Goal: Task Accomplishment & Management: Complete application form

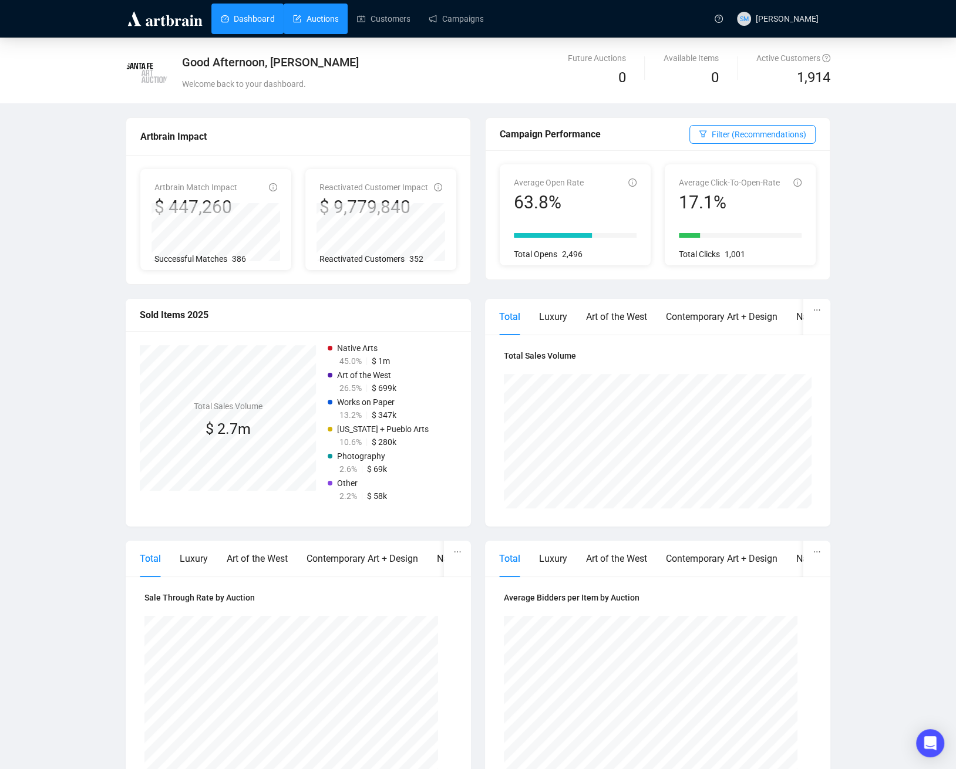
click at [325, 21] on link "Auctions" at bounding box center [315, 19] width 45 height 31
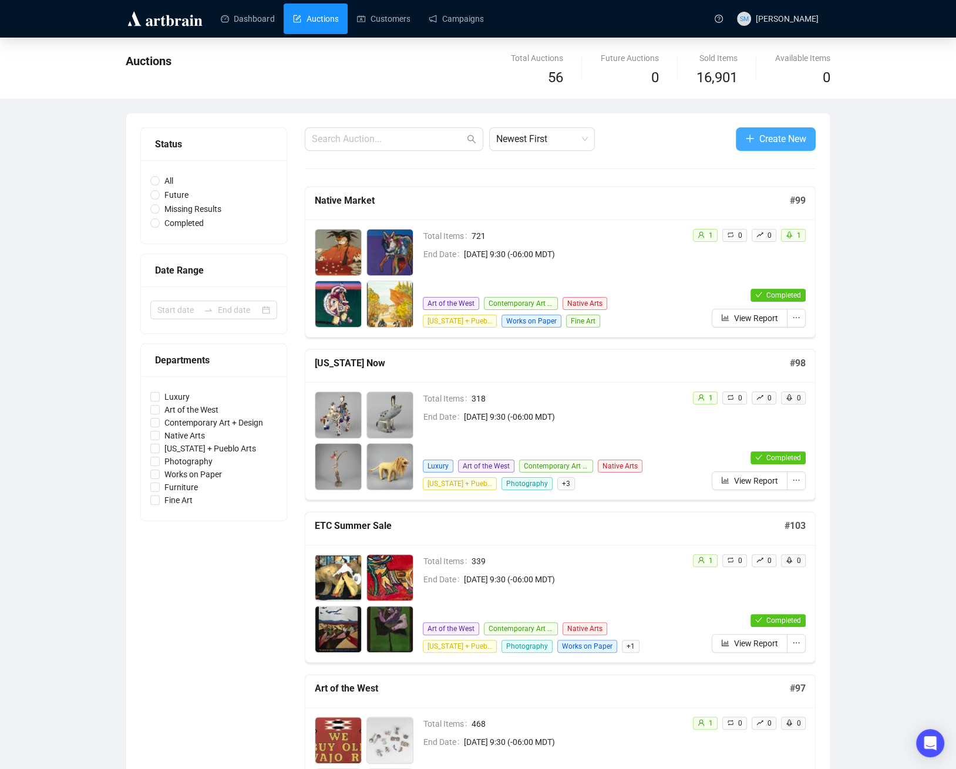
click at [769, 139] on span "Create New" at bounding box center [782, 139] width 47 height 15
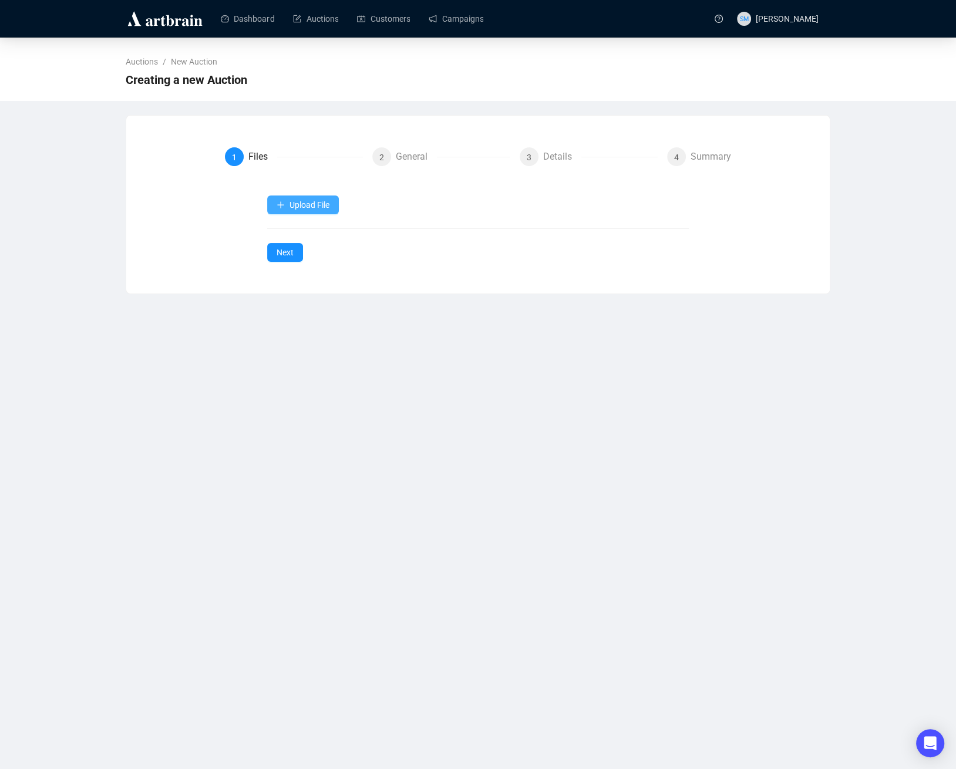
click at [321, 205] on span "Upload File" at bounding box center [310, 204] width 40 height 9
click at [334, 268] on span "Auction Items" at bounding box center [314, 270] width 76 height 13
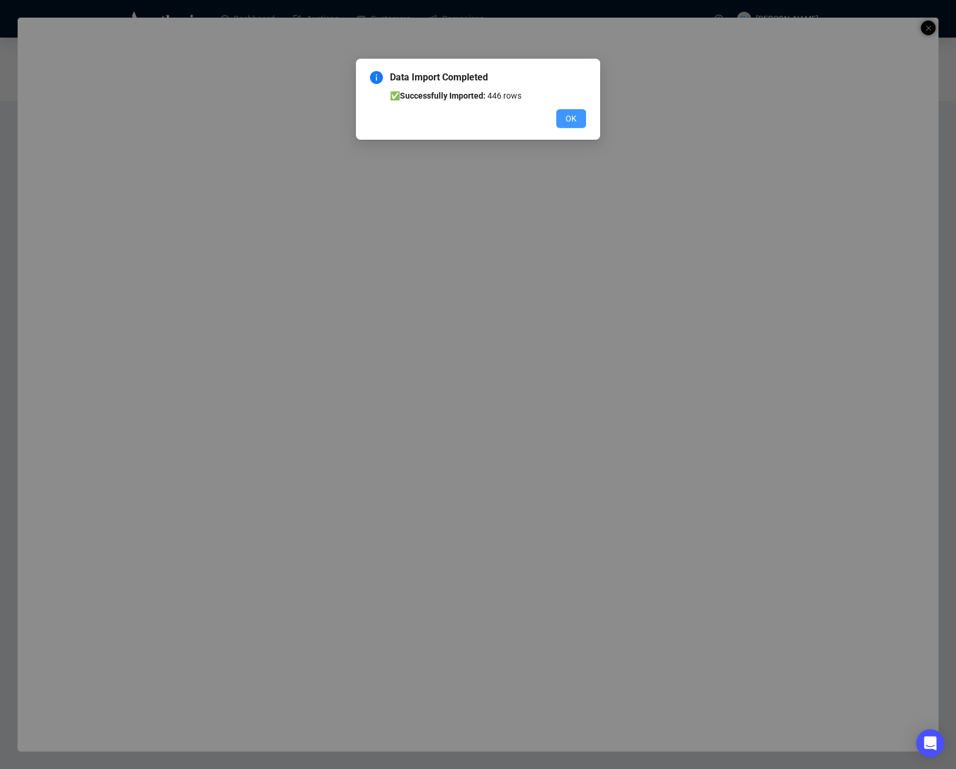
click at [576, 117] on span "OK" at bounding box center [571, 118] width 11 height 13
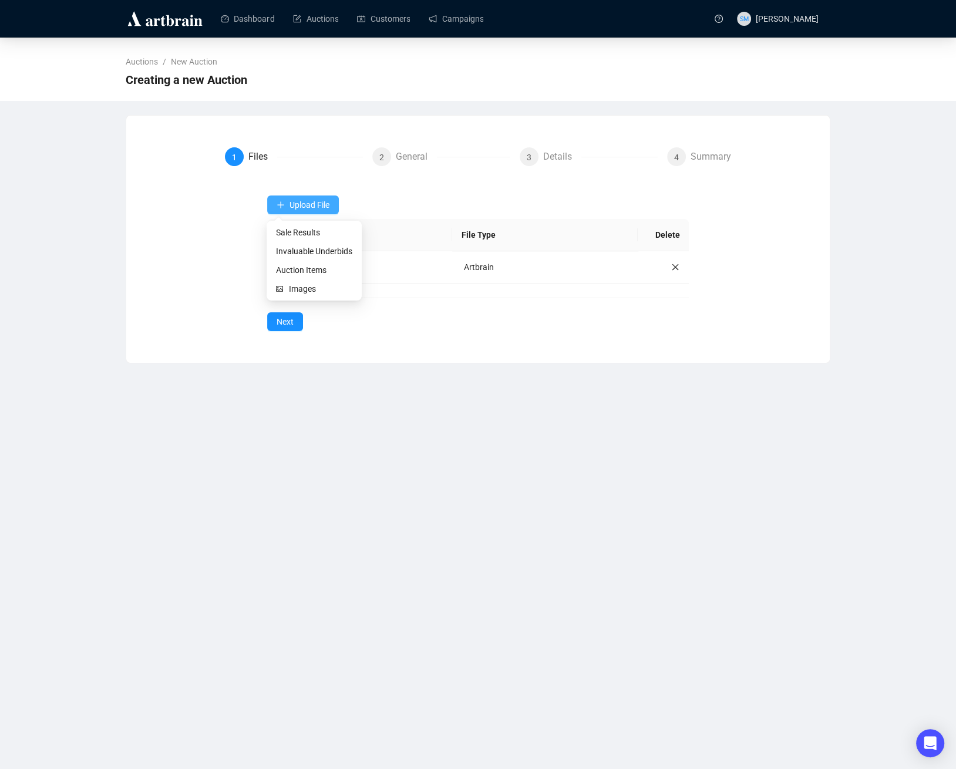
click at [304, 204] on span "Upload File" at bounding box center [310, 204] width 40 height 9
click at [293, 285] on span "Images" at bounding box center [320, 288] width 63 height 13
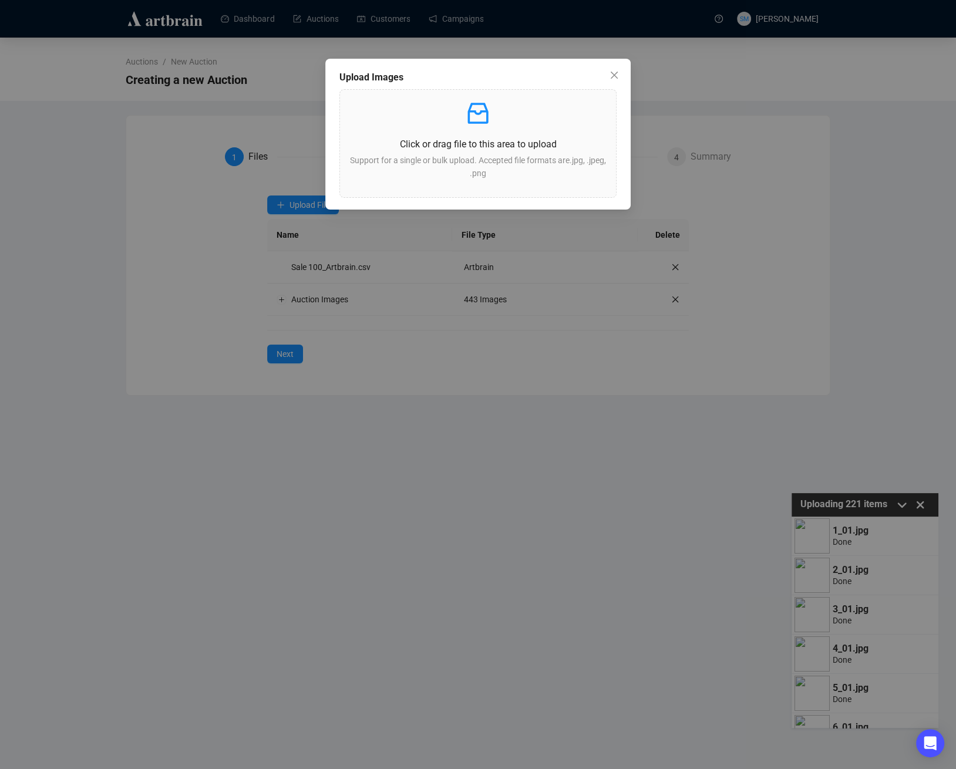
click at [683, 539] on div "Upload Images Click or drag file to this area to upload Support for a single or…" at bounding box center [478, 384] width 956 height 769
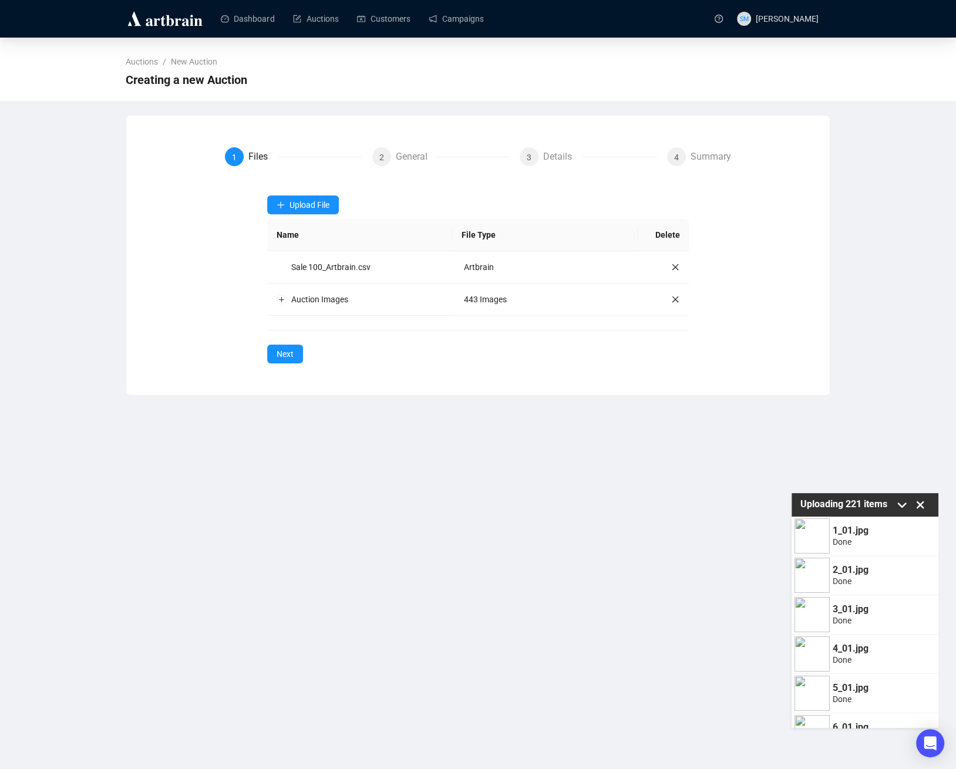
click at [607, 604] on div "Dashboard Auctions Customers Campaigns SM [PERSON_NAME] Auctions / New Auction …" at bounding box center [478, 384] width 956 height 769
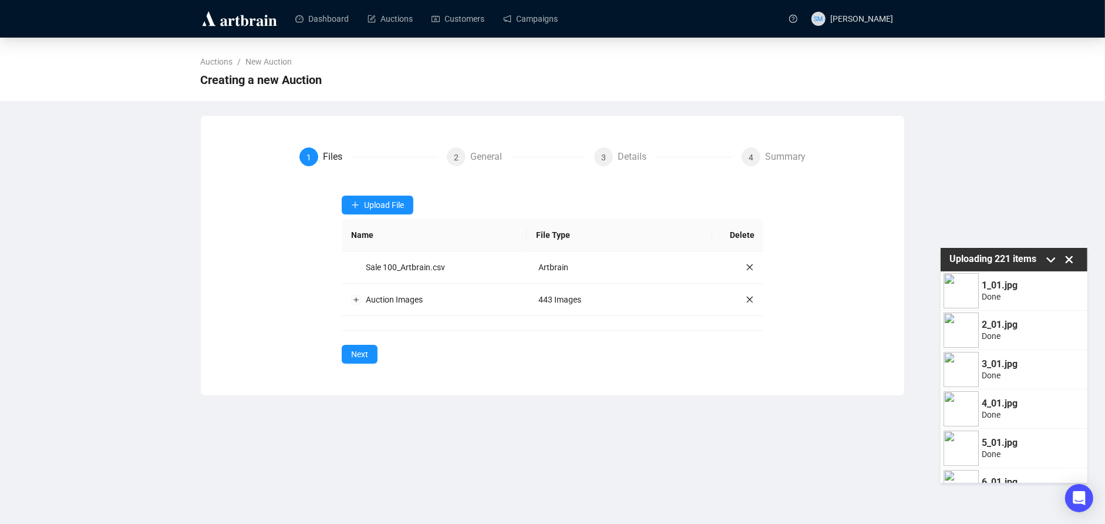
click at [956, 257] on icon at bounding box center [1051, 260] width 18 height 18
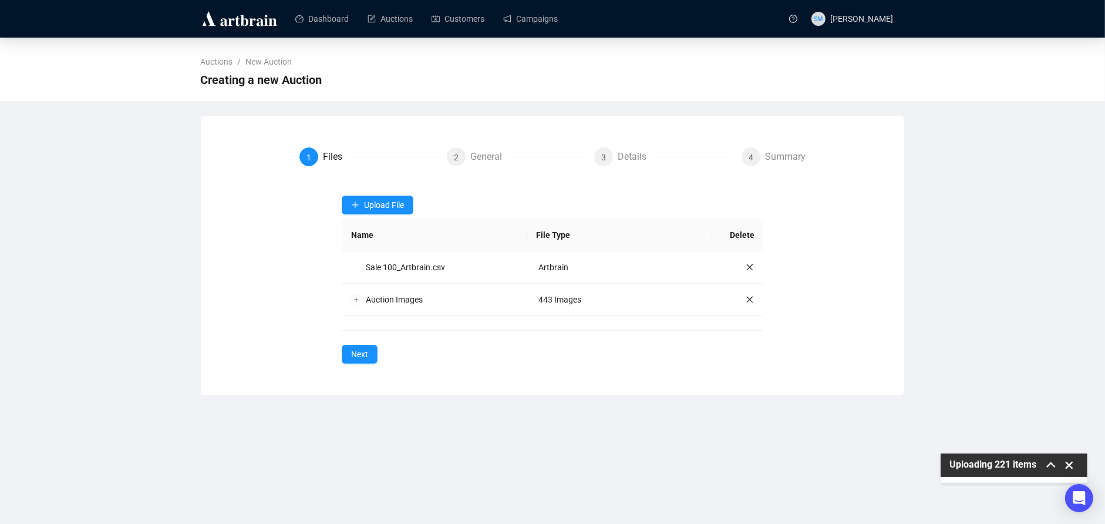
click at [956, 462] on icon at bounding box center [1051, 465] width 18 height 18
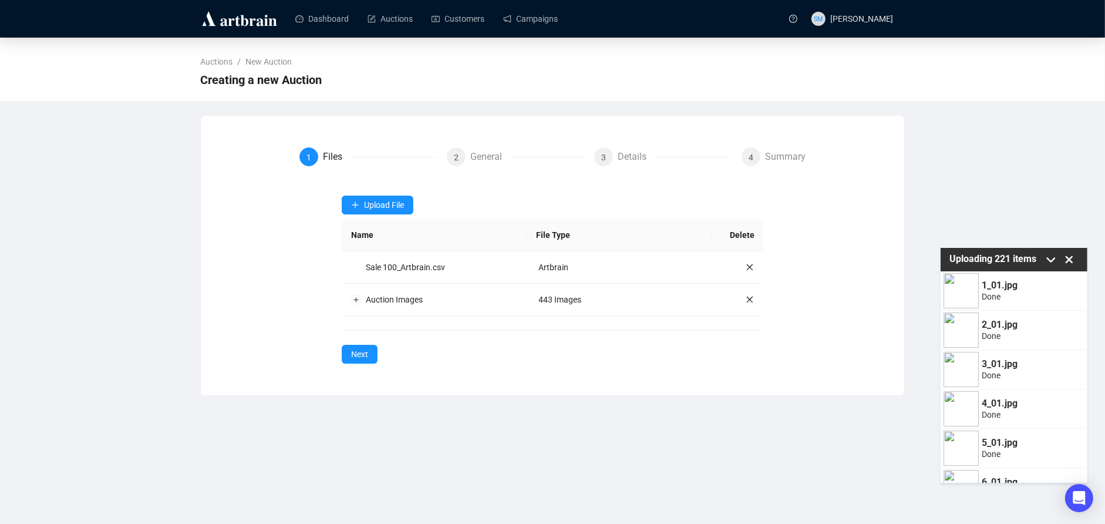
click at [848, 448] on div "Dashboard Auctions Customers Campaigns SM [PERSON_NAME] Auctions / New Auction …" at bounding box center [552, 262] width 1105 height 524
click at [956, 165] on div "Auctions / New Auction Creating a new Auction 1 Files 2 General 3 Details 4 Sum…" at bounding box center [552, 217] width 1105 height 358
click at [956, 199] on div "Auctions / New Auction Creating a new Auction 1 Files 2 General 3 Details 4 Sum…" at bounding box center [552, 217] width 1105 height 358
click at [956, 257] on icon at bounding box center [1070, 260] width 8 height 8
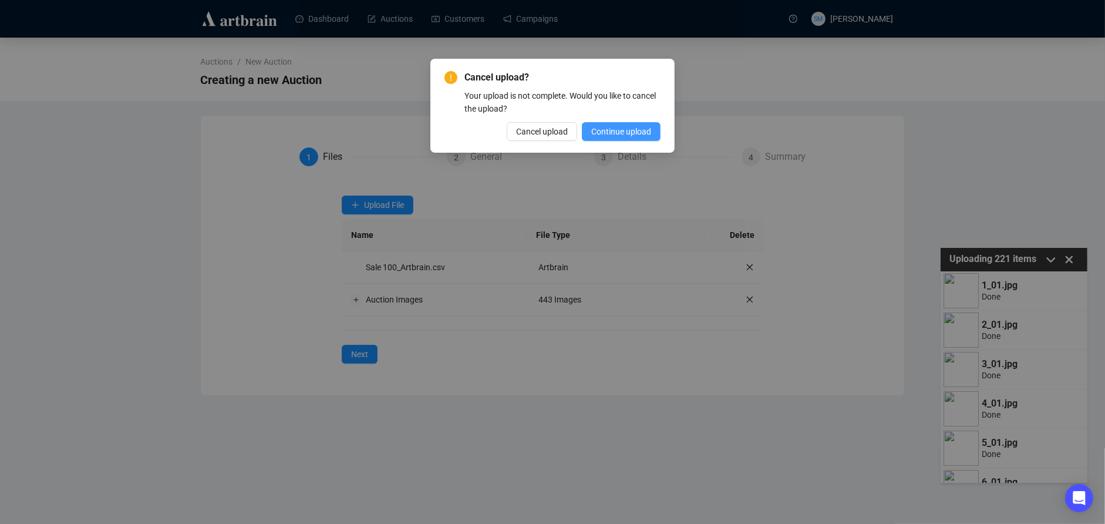
click at [615, 132] on span "Continue upload" at bounding box center [621, 131] width 60 height 13
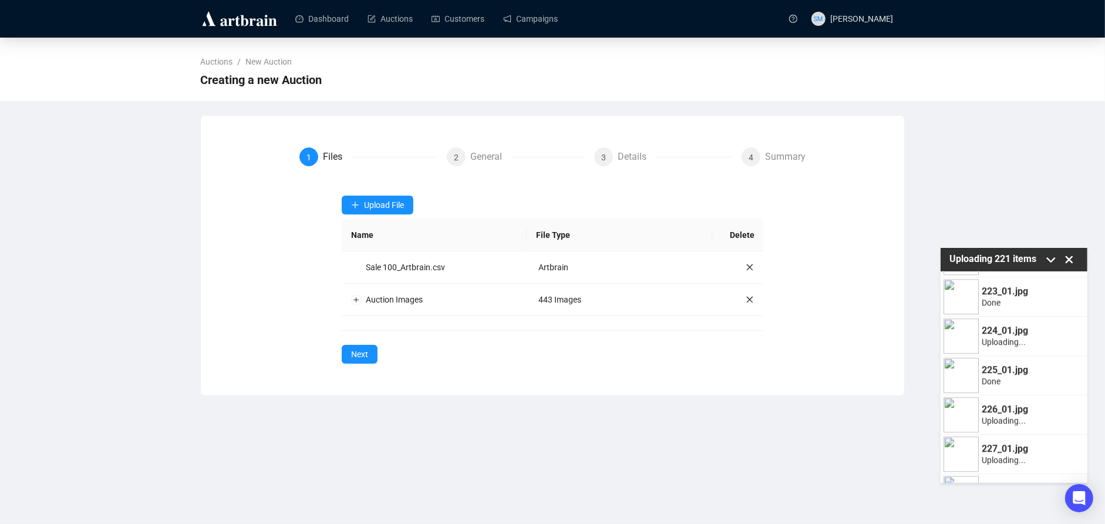
scroll to position [8650, 0]
click at [956, 334] on div "224_01.jpg Uploading..." at bounding box center [1014, 337] width 147 height 39
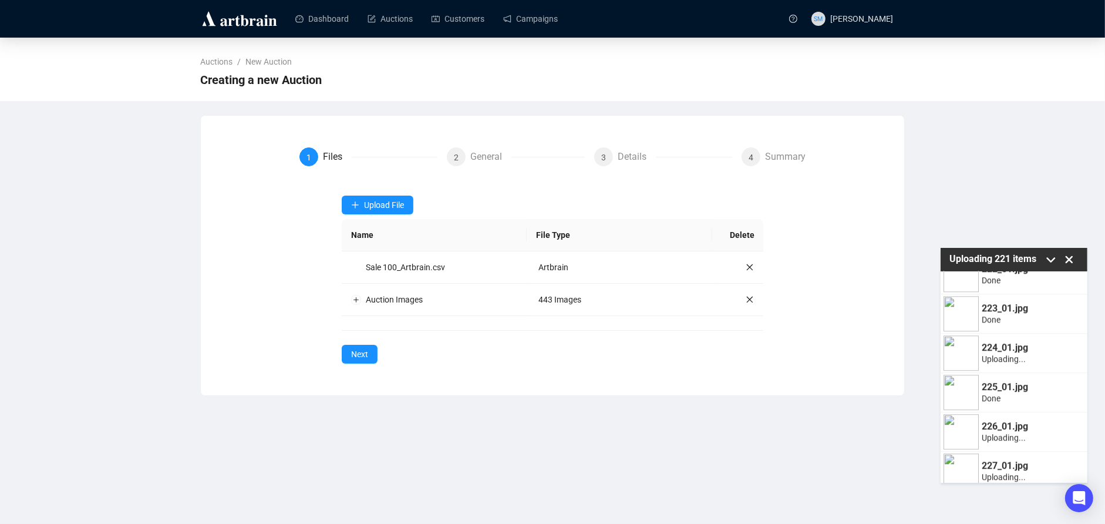
scroll to position [8635, 0]
click at [956, 174] on div "Auctions / New Auction Creating a new Auction 1 Files 2 General 3 Details 4 Sum…" at bounding box center [552, 217] width 1105 height 358
click at [956, 253] on icon at bounding box center [1070, 260] width 18 height 18
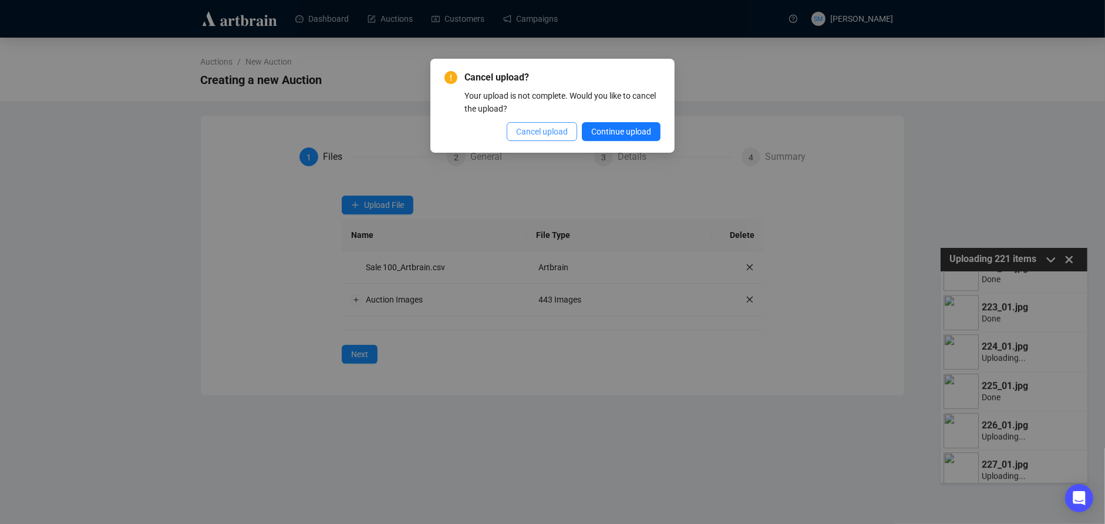
click at [544, 130] on span "Cancel upload" at bounding box center [542, 131] width 52 height 13
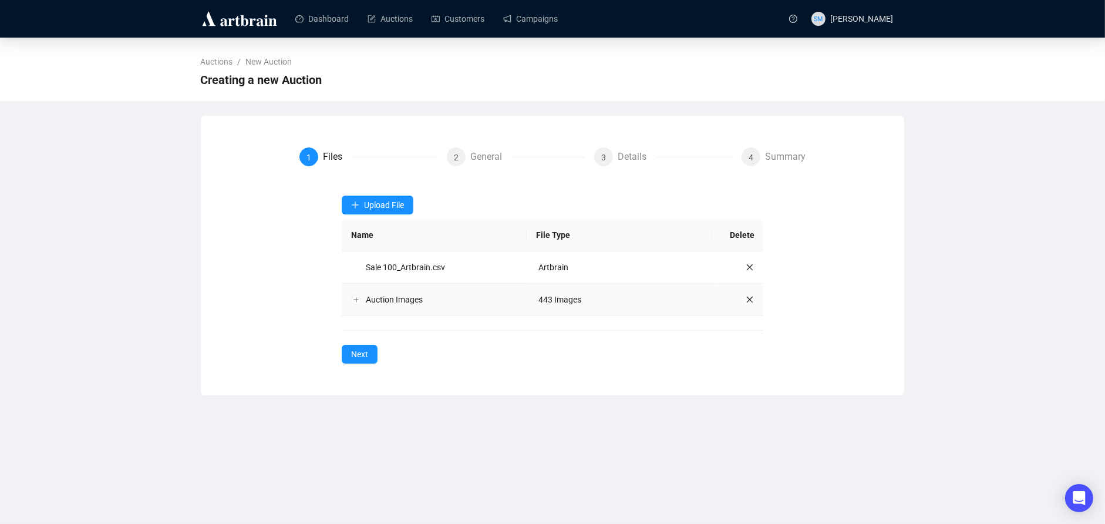
click at [752, 299] on icon "close" at bounding box center [750, 299] width 8 height 8
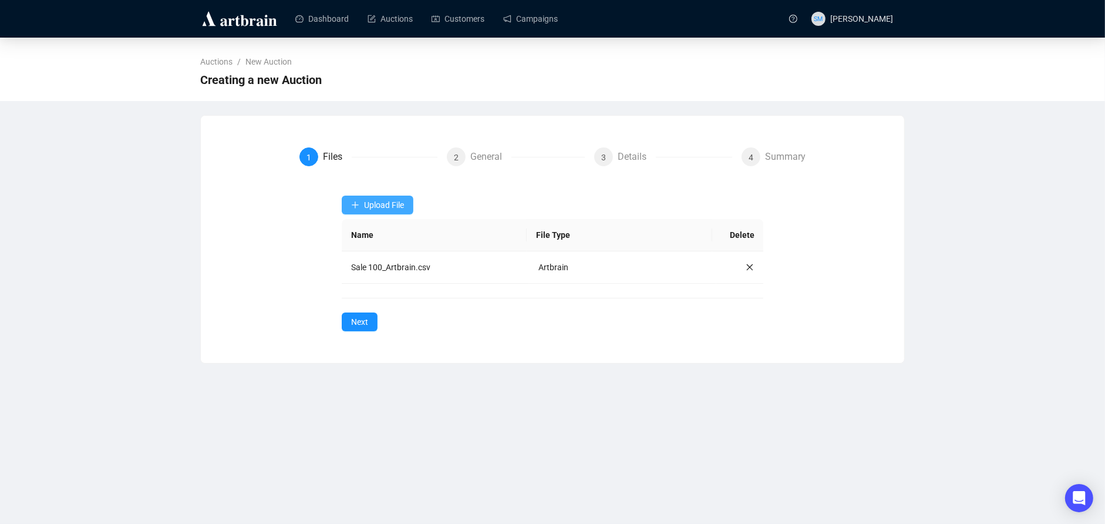
click at [392, 205] on span "Upload File" at bounding box center [384, 204] width 40 height 9
click at [373, 285] on span "Images" at bounding box center [395, 288] width 63 height 13
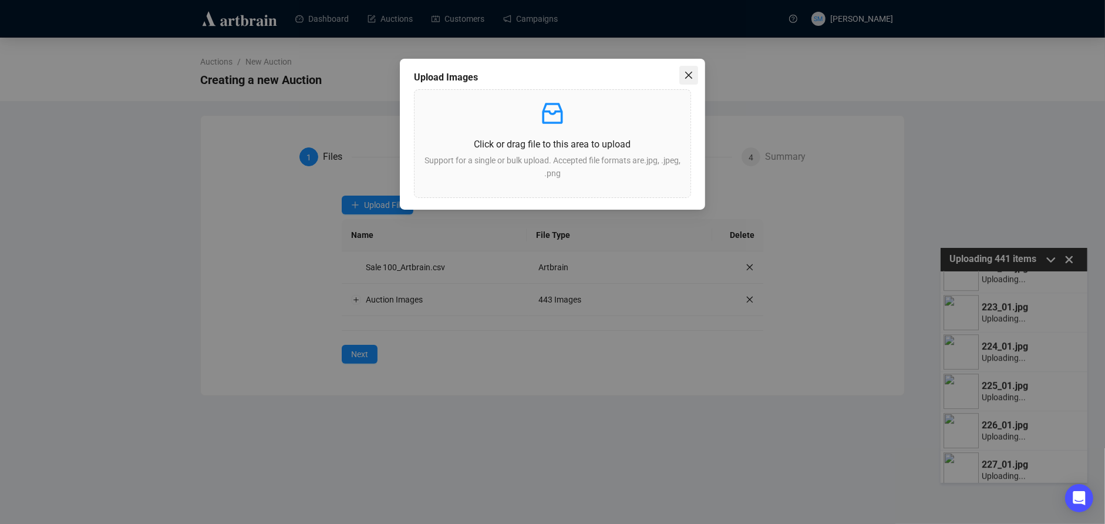
click at [687, 73] on icon "close" at bounding box center [688, 75] width 7 height 7
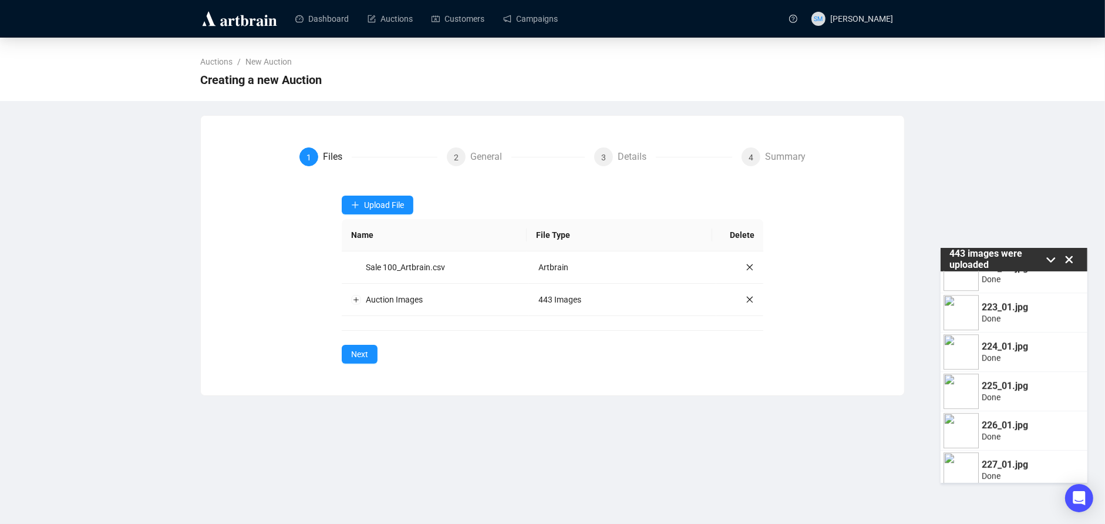
click at [956, 261] on icon at bounding box center [1070, 260] width 8 height 8
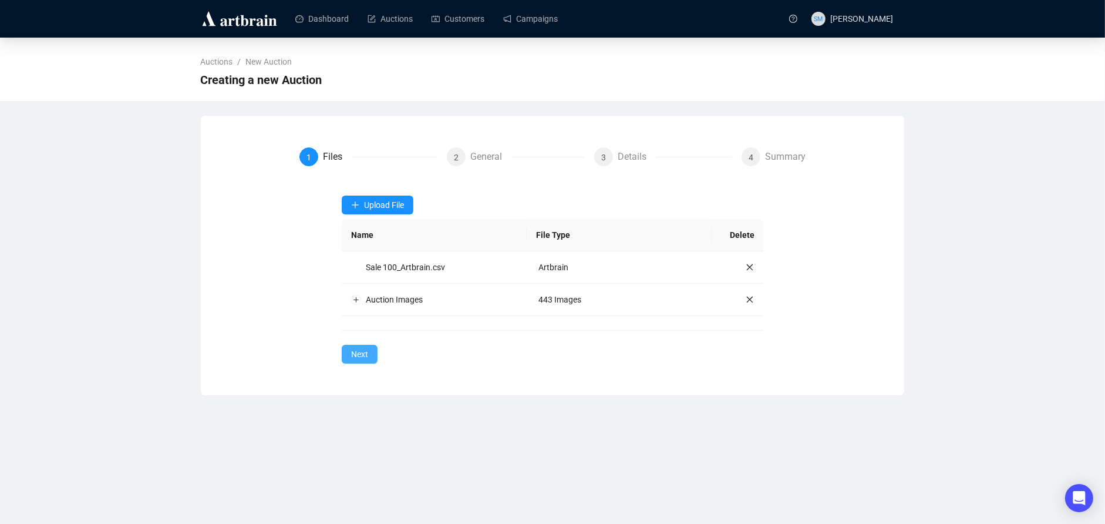
click at [361, 351] on span "Next" at bounding box center [359, 354] width 17 height 13
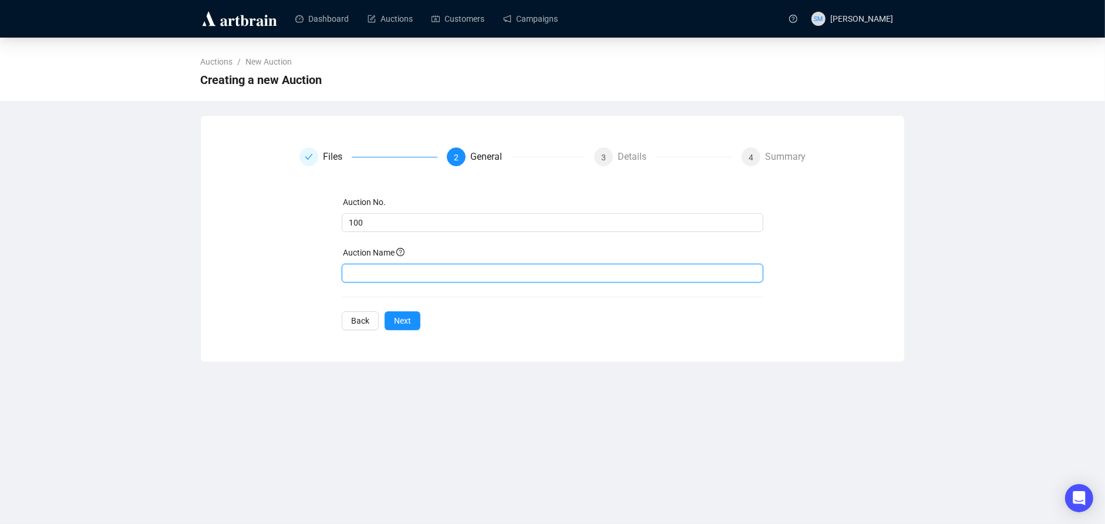
click at [371, 265] on input "text" at bounding box center [553, 273] width 422 height 19
type input "Contemporary Art, Design + Photography"
click at [406, 322] on span "Next" at bounding box center [402, 320] width 17 height 13
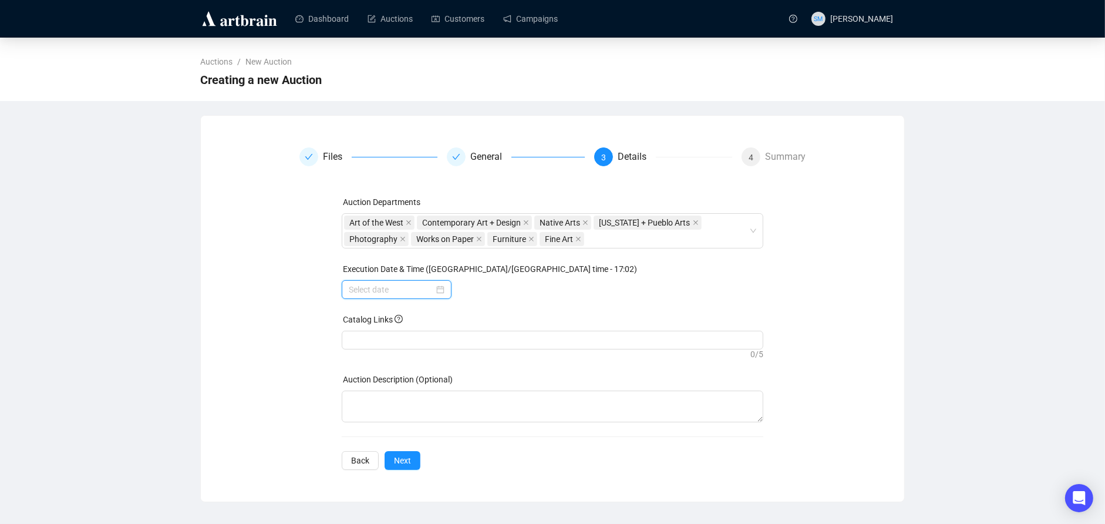
click at [410, 288] on input at bounding box center [391, 289] width 85 height 13
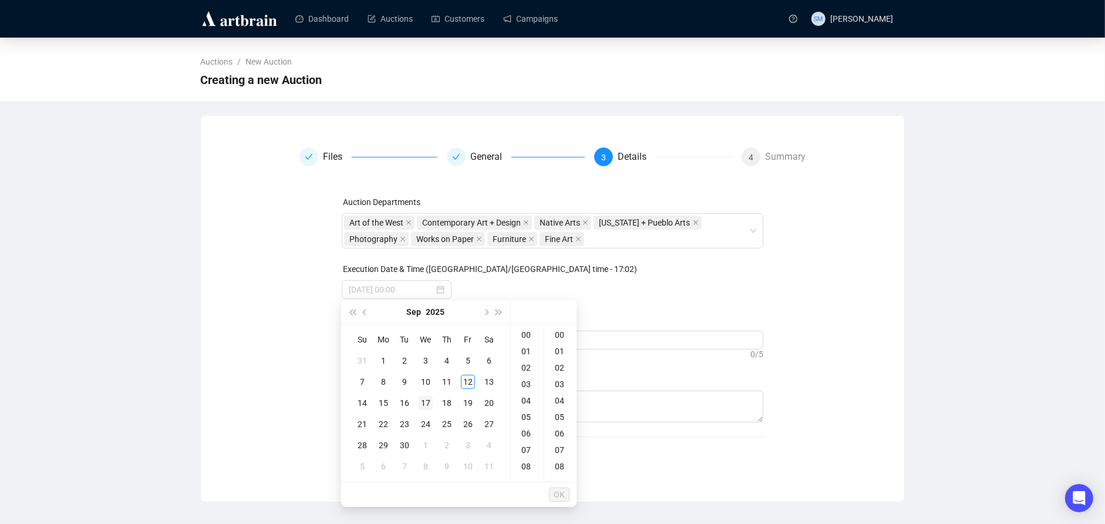
click at [425, 402] on div "17" at bounding box center [426, 403] width 14 height 14
click at [526, 423] on div "09" at bounding box center [527, 428] width 28 height 16
click at [557, 358] on div "30" at bounding box center [561, 366] width 28 height 16
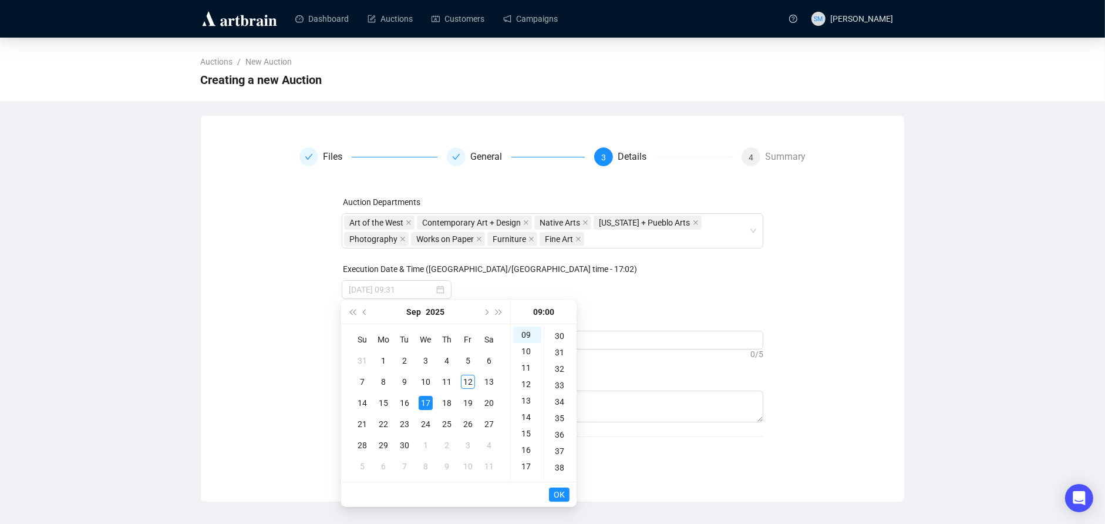
type input "[DATE] 09:30"
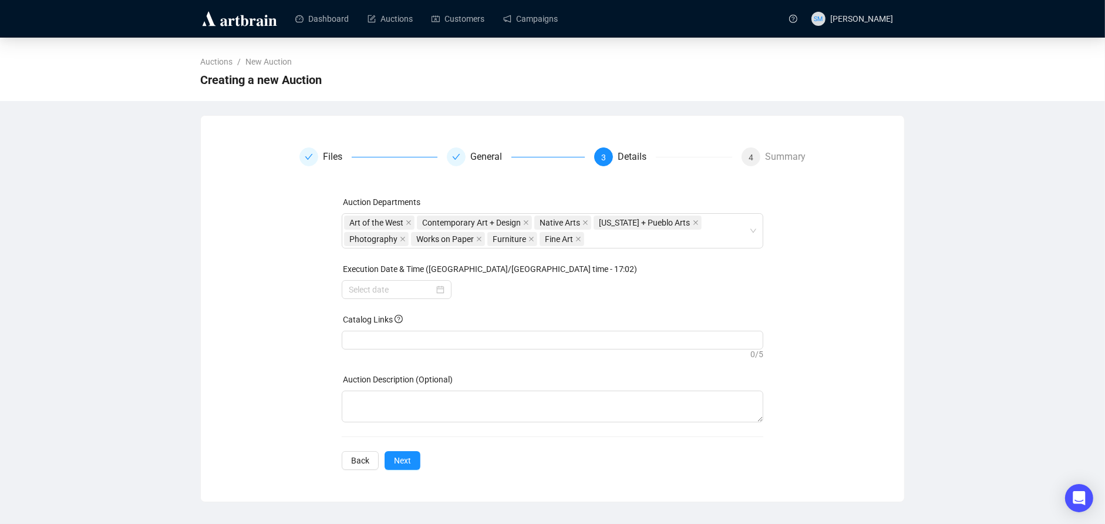
click at [792, 275] on div "Auction Departments Art of the West Contemporary Art + Design Native Arts [US_S…" at bounding box center [553, 333] width 507 height 274
click at [403, 284] on input at bounding box center [391, 289] width 85 height 13
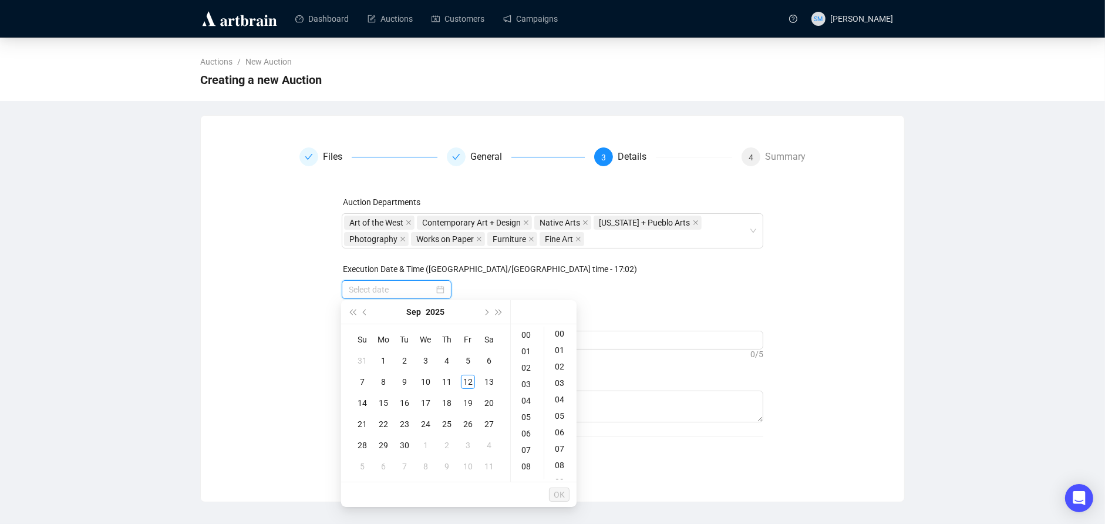
scroll to position [0, 0]
click at [422, 405] on div "17" at bounding box center [426, 403] width 14 height 14
click at [526, 436] on div "09" at bounding box center [527, 437] width 28 height 16
click at [558, 330] on div "30" at bounding box center [561, 330] width 28 height 16
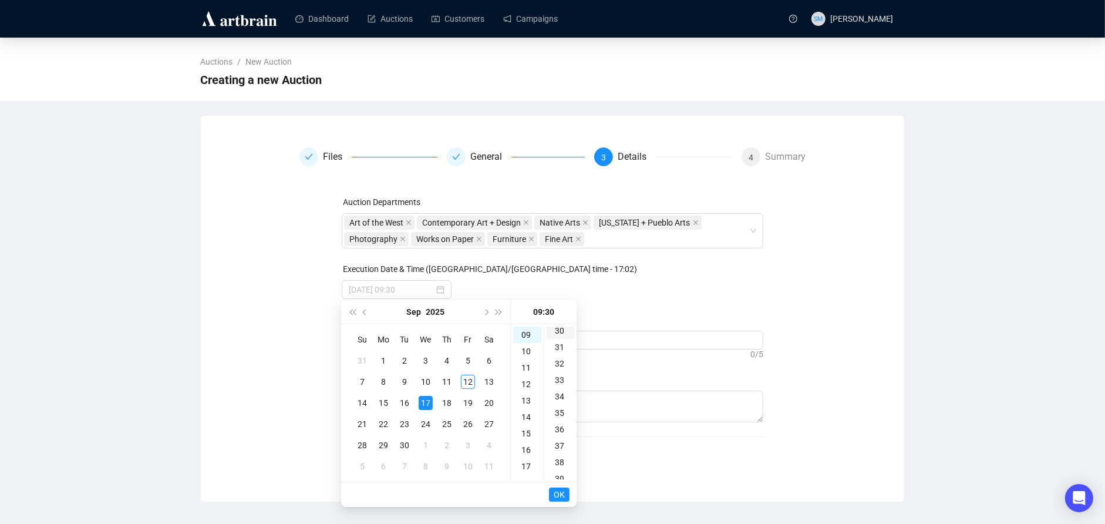
scroll to position [492, 0]
type input "[DATE] 09:30"
click at [561, 493] on span "OK" at bounding box center [559, 494] width 11 height 22
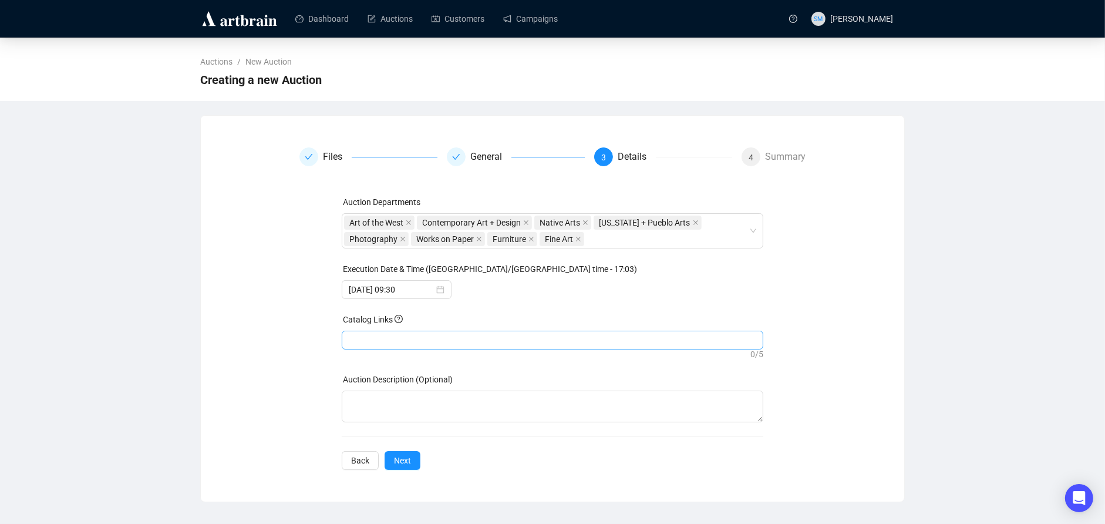
click at [431, 342] on div at bounding box center [553, 340] width 418 height 16
paste input "[URL][DOMAIN_NAME]"
type input "[URL][DOMAIN_NAME]"
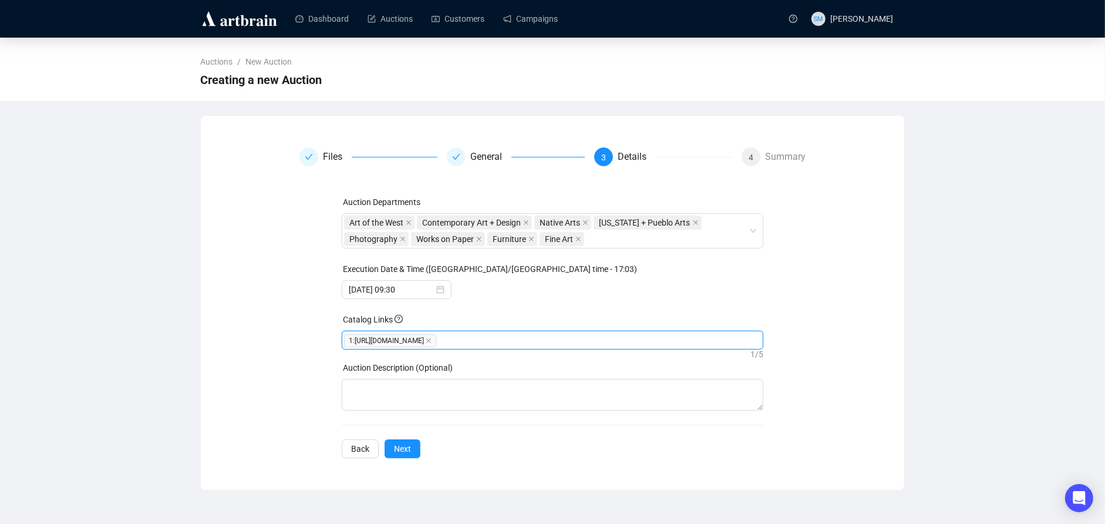
paste input "[URL][DOMAIN_NAME]"
type input "[URL][DOMAIN_NAME]"
click at [388, 395] on textarea at bounding box center [553, 395] width 422 height 32
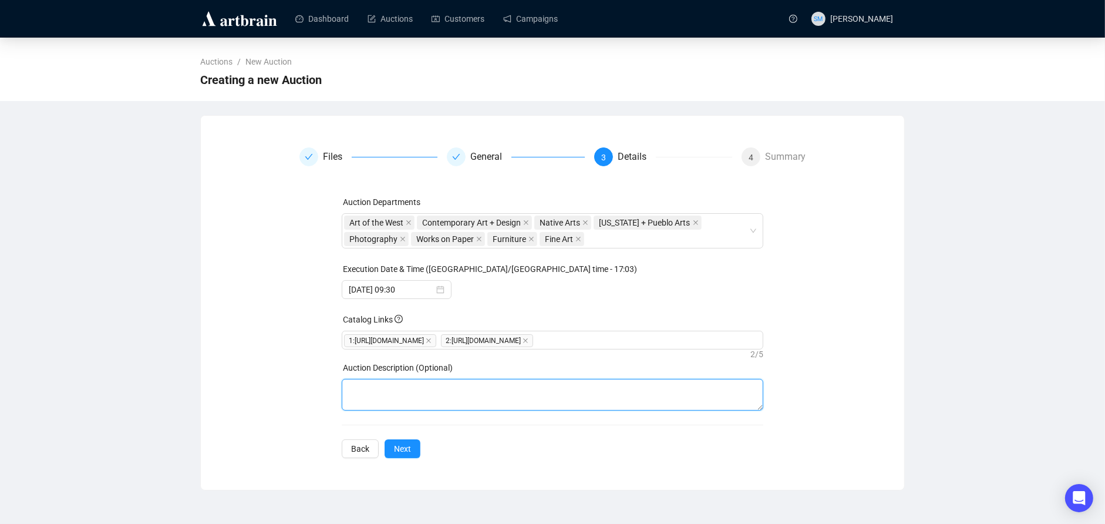
paste textarea "Day 2 of this stunning international contemporary sale features 225 lots that e…"
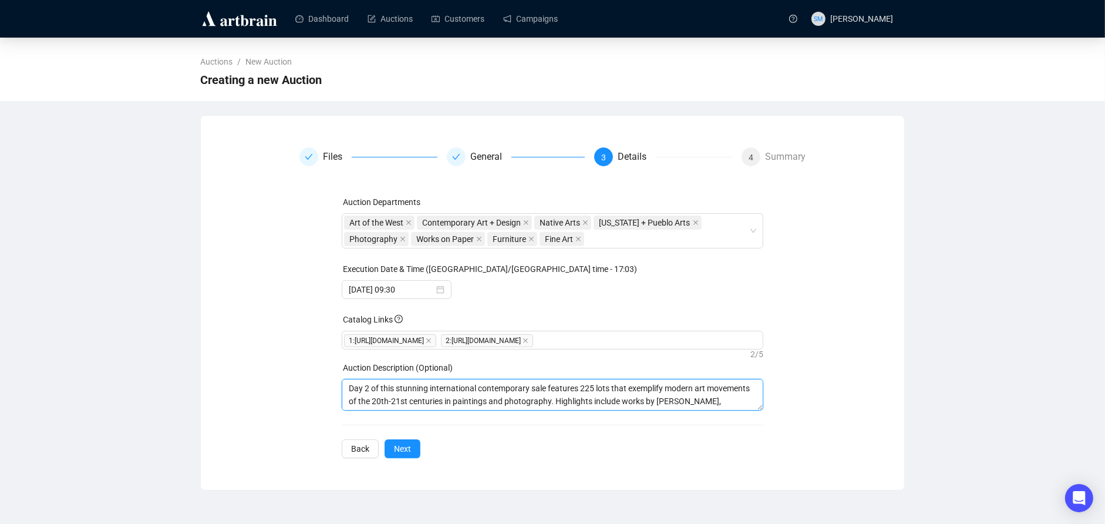
scroll to position [9, 0]
click at [510, 411] on textarea "Day 2 of this stunning international contemporary sale features 225 lots that e…" at bounding box center [553, 395] width 422 height 32
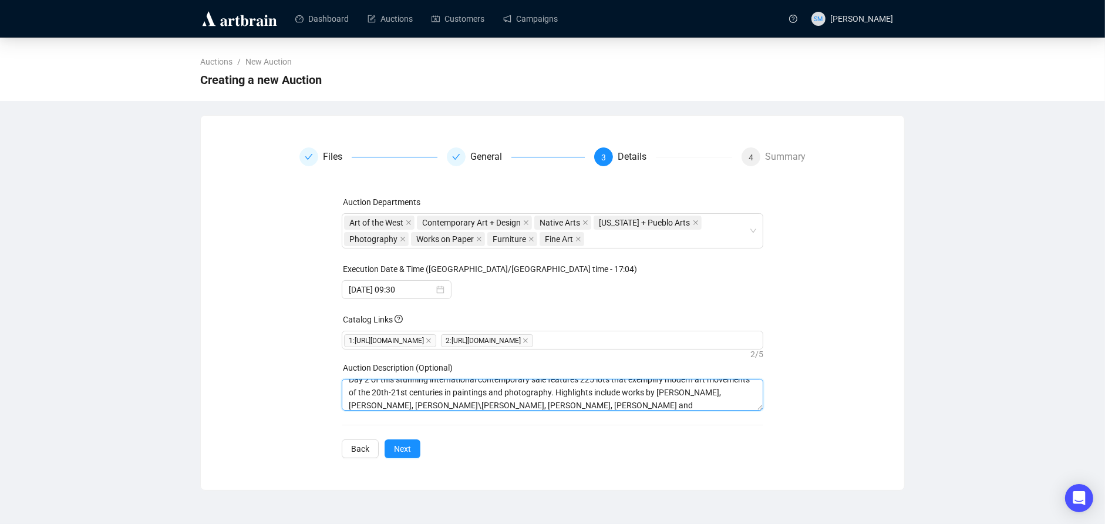
paste textarea "This stunning sale opens with a blockbuster session of 220 lots featuring inter…"
type textarea "This stunning sale opens with a blockbuster session of 220 lots featuring inter…"
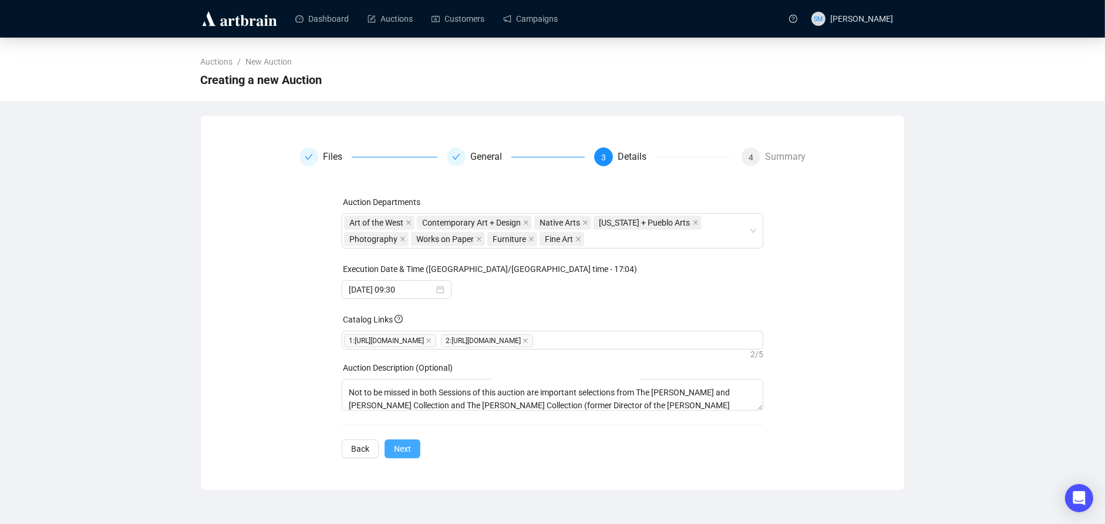
click at [405, 455] on span "Next" at bounding box center [402, 448] width 17 height 13
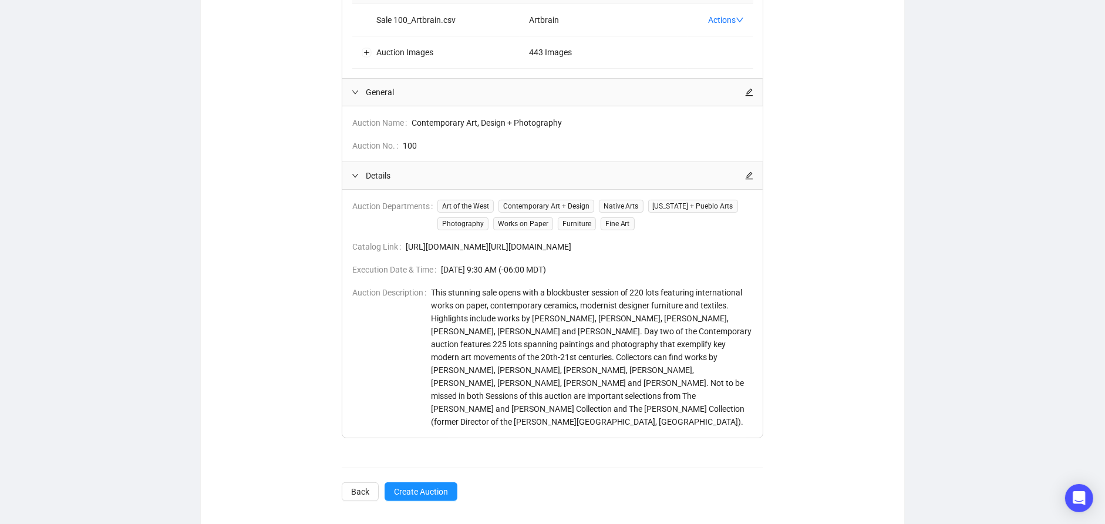
scroll to position [292, 0]
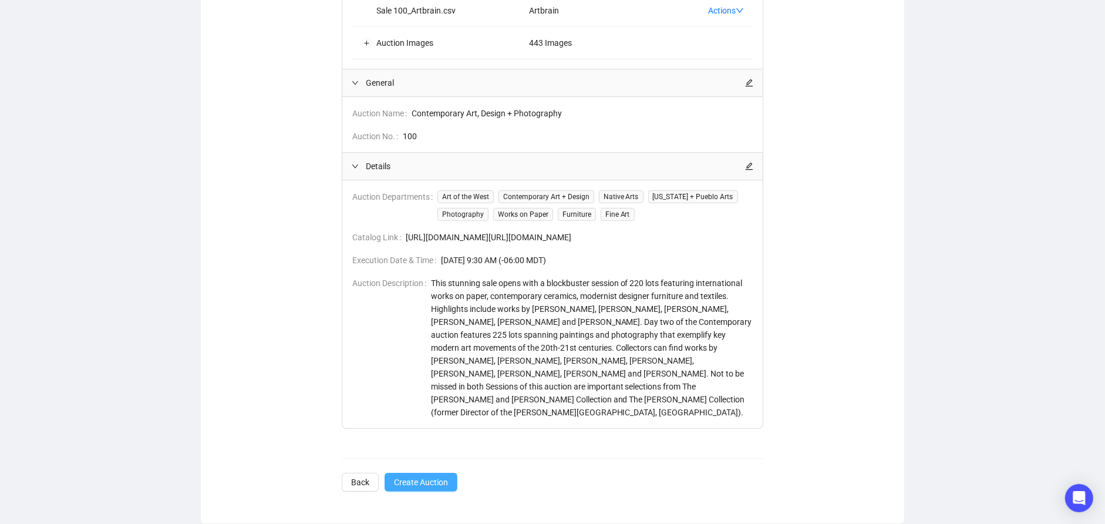
click at [416, 479] on span "Create Auction" at bounding box center [421, 482] width 54 height 13
